Goal: Submit feedback/report problem: Provide input to the site owners about the experience or issues

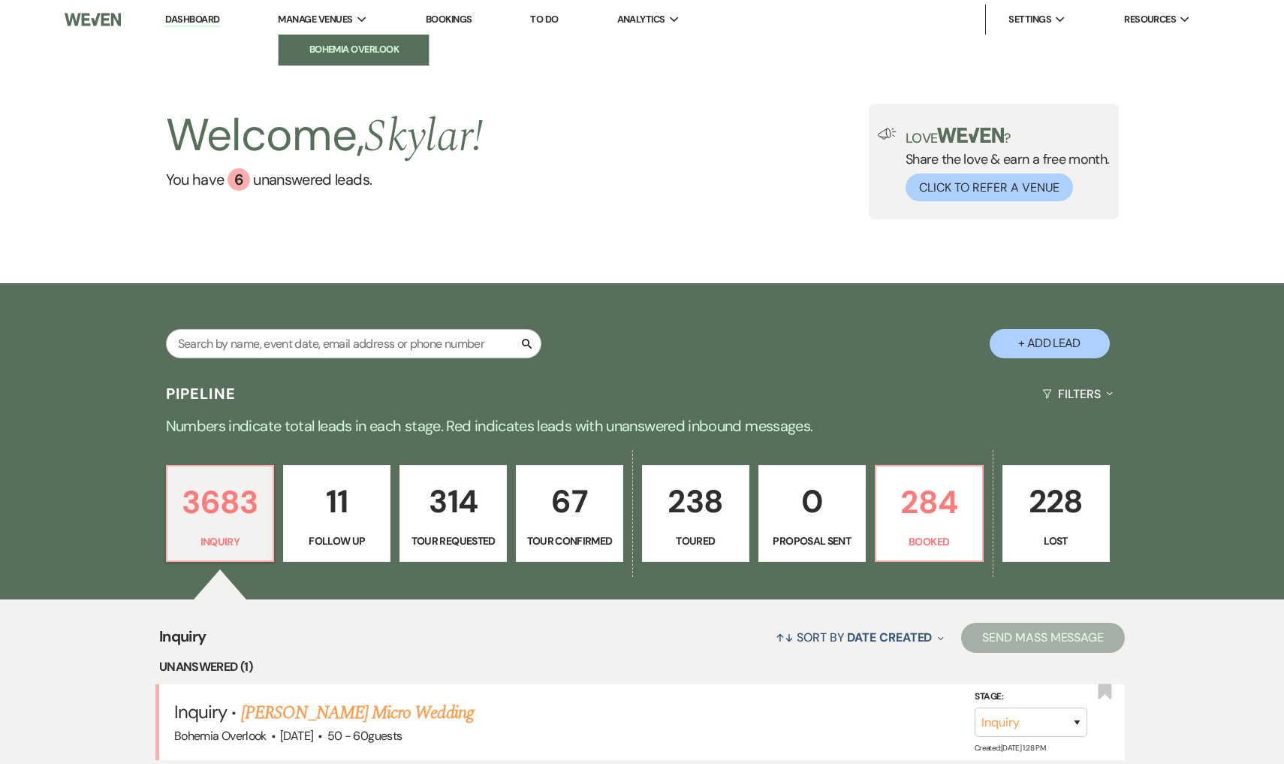
click at [339, 45] on li "Bohemia Overlook" at bounding box center [353, 49] width 135 height 15
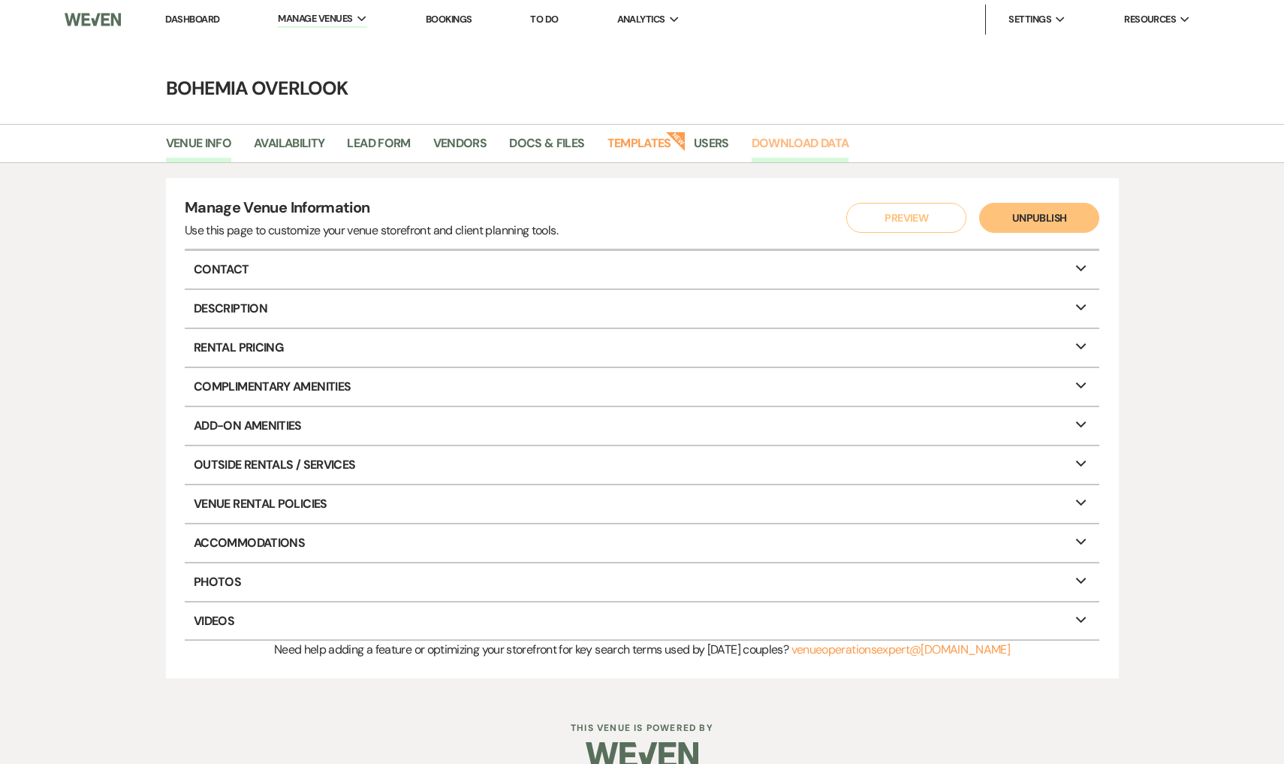
click at [770, 148] on link "Download Data" at bounding box center [801, 148] width 98 height 29
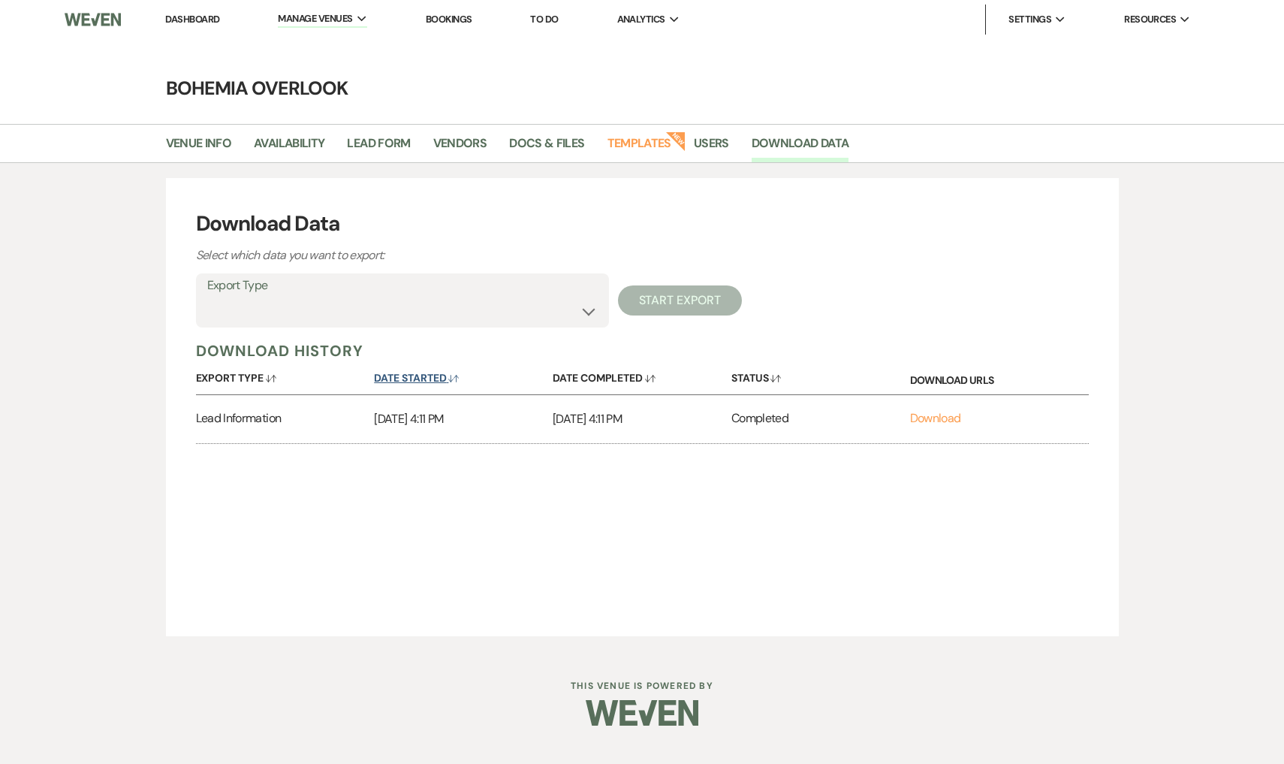
click at [439, 368] on button "Date Started Sort Default" at bounding box center [463, 374] width 179 height 29
click at [439, 368] on button "Date Started Sort Up" at bounding box center [463, 374] width 179 height 29
click at [577, 288] on label "Export Type" at bounding box center [402, 286] width 390 height 22
select select "contactsInfo"
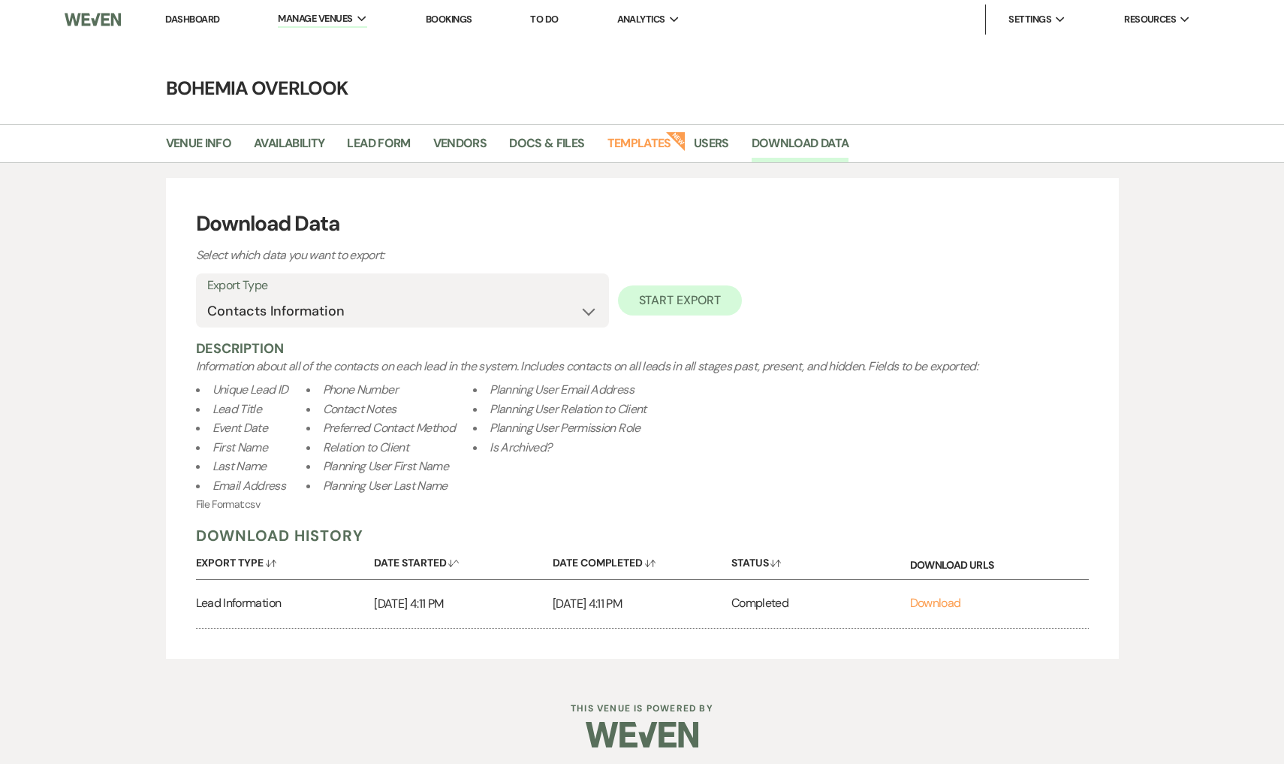
click at [678, 299] on button "Start Export" at bounding box center [680, 300] width 124 height 30
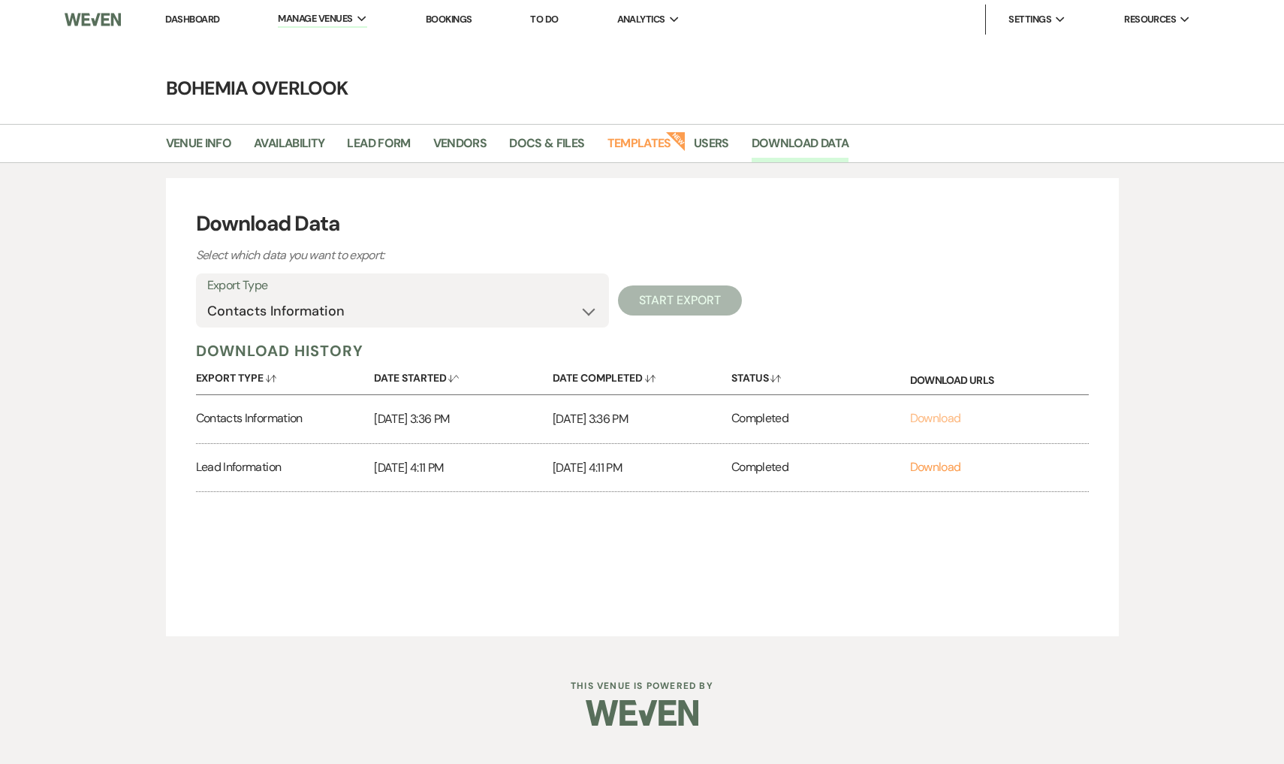
click at [930, 411] on link "Download" at bounding box center [935, 418] width 51 height 16
click at [1133, 361] on div "Download Data Select which data you want to export: Export Type Lead Informatio…" at bounding box center [641, 407] width 1081 height 458
click at [226, 146] on link "Venue Info" at bounding box center [199, 148] width 66 height 29
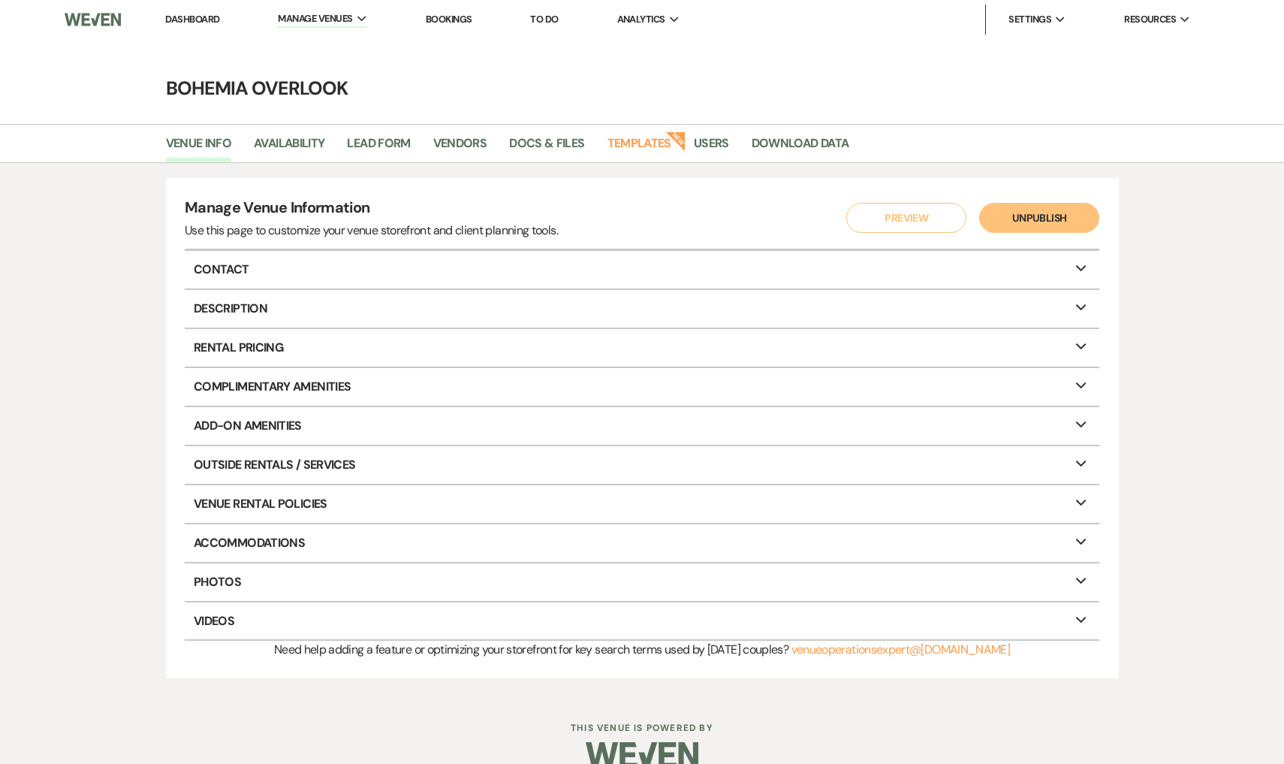
click at [201, 8] on li "Dashboard" at bounding box center [192, 20] width 69 height 30
click at [203, 20] on link "Dashboard" at bounding box center [192, 19] width 54 height 13
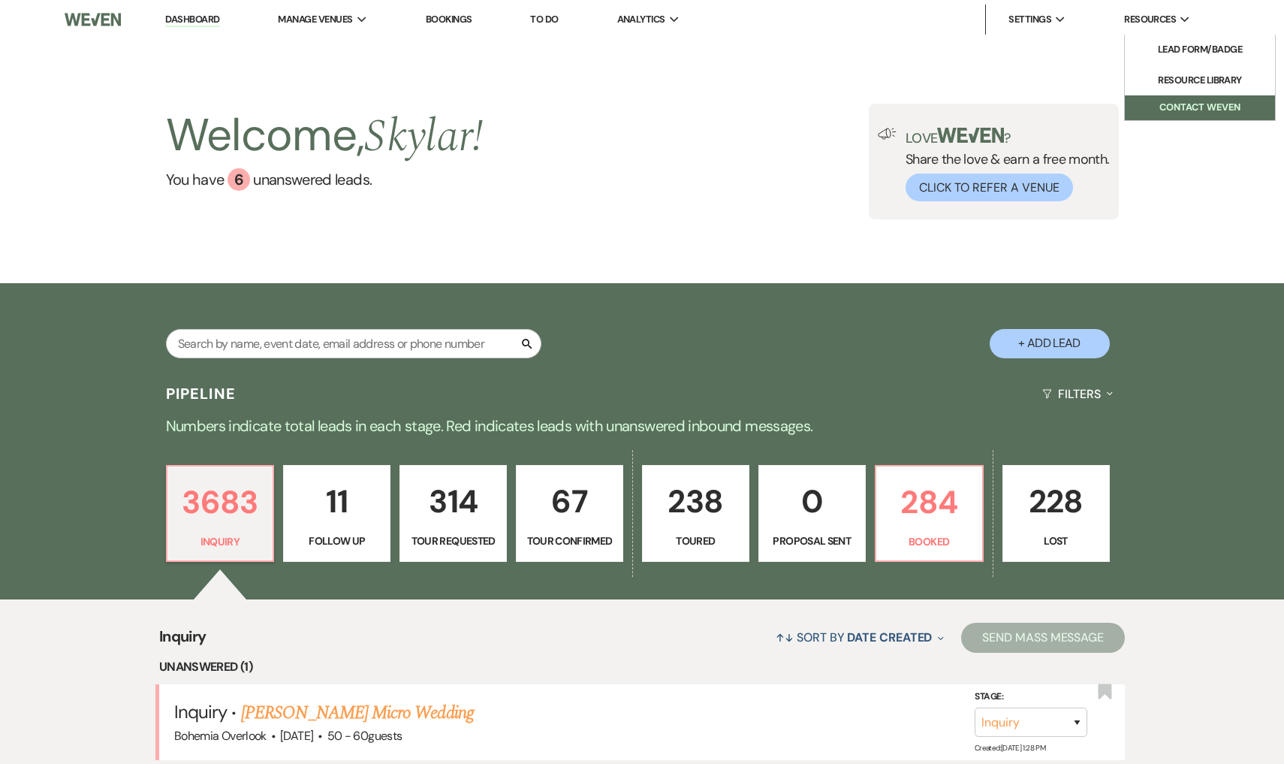
click at [1189, 104] on button "Contact Weven" at bounding box center [1200, 107] width 150 height 25
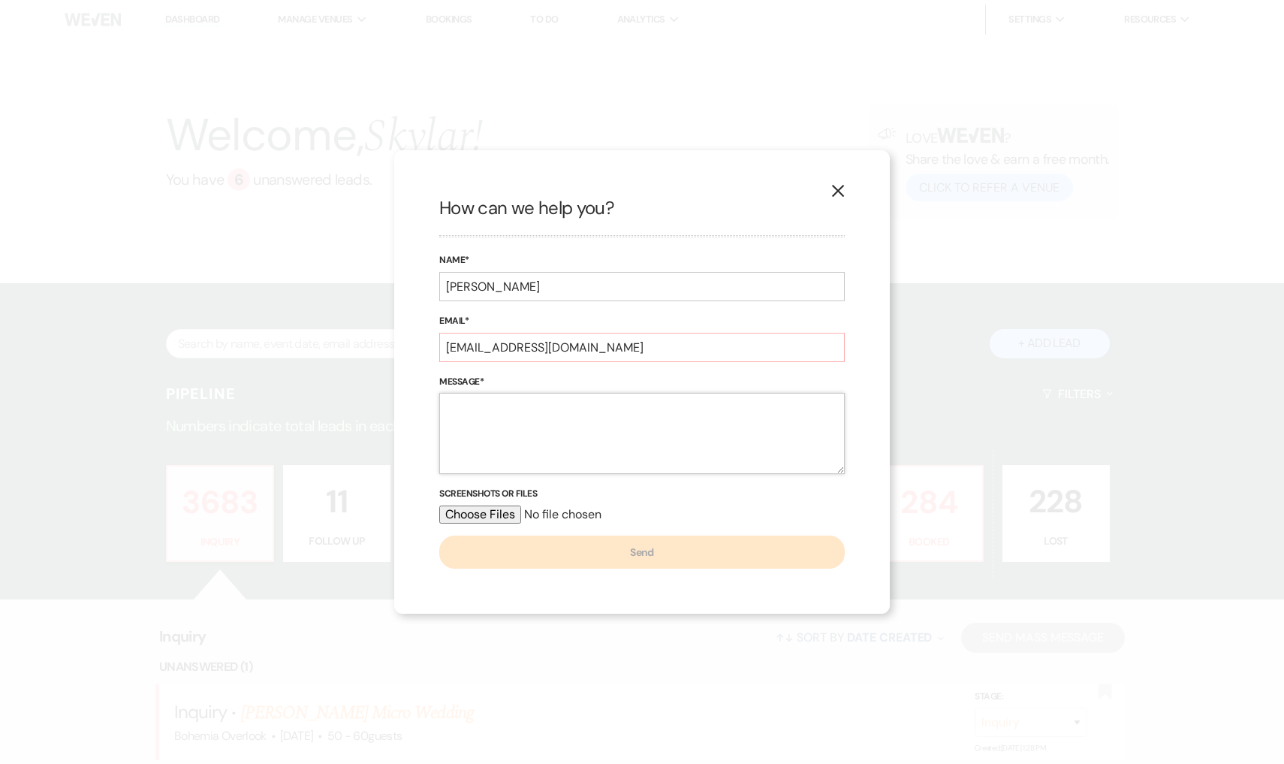
click at [633, 436] on textarea "Message*" at bounding box center [642, 433] width 406 height 81
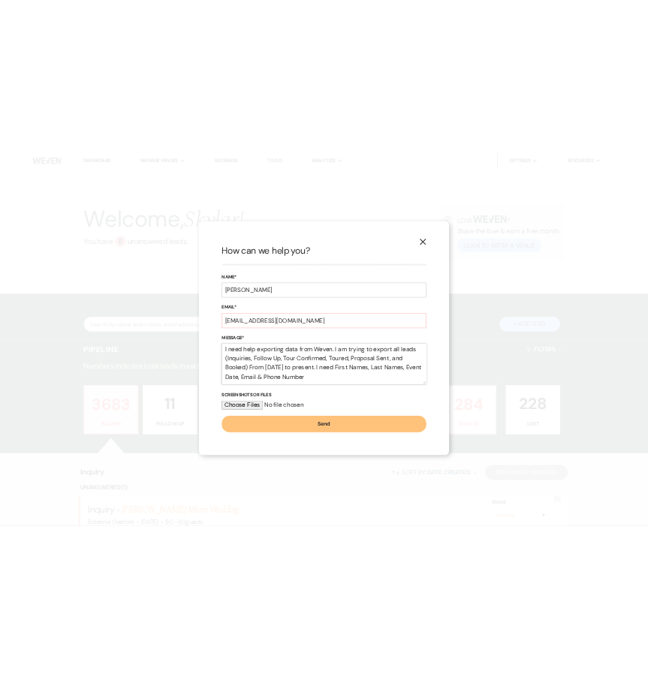
scroll to position [52, 0]
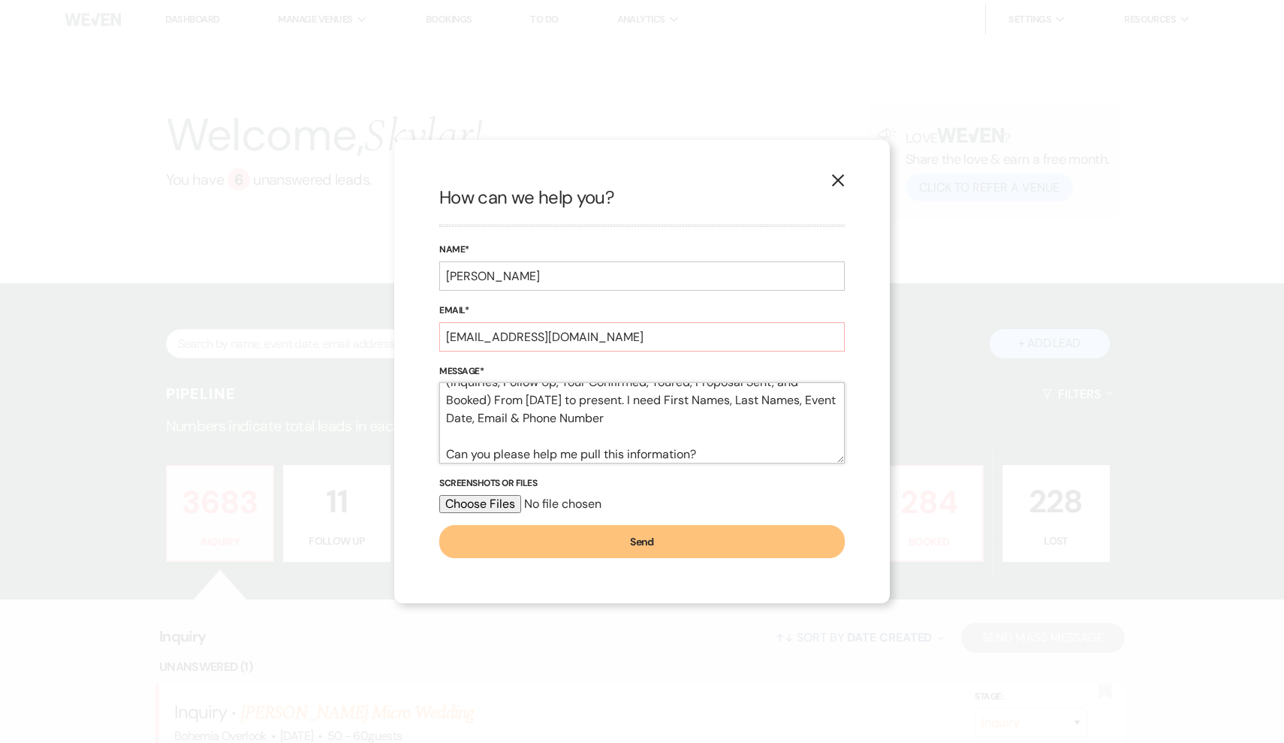
type textarea "Hello, I need help exporting data from Weven. I am trying to export all leads (…"
click at [731, 540] on button "Send" at bounding box center [642, 541] width 406 height 33
